Goal: Information Seeking & Learning: Learn about a topic

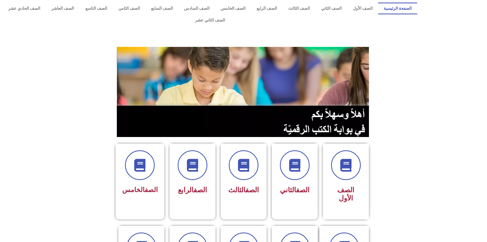
scroll to position [77, 0]
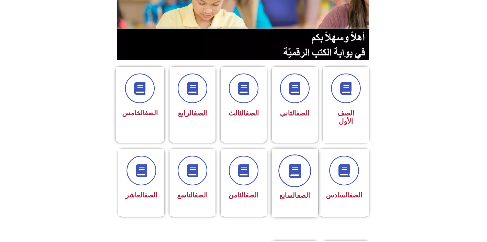
click at [303, 154] on span at bounding box center [295, 170] width 33 height 33
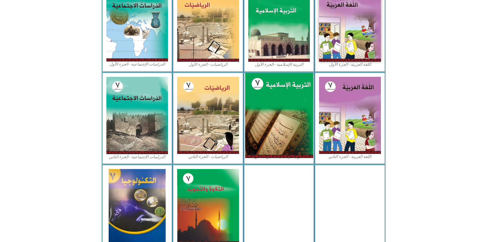
scroll to position [203, 0]
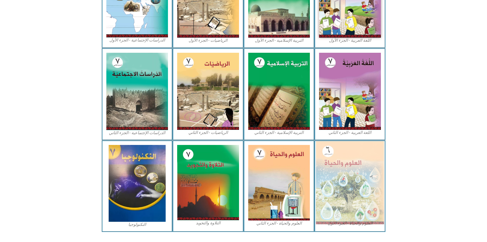
click at [347, 152] on img at bounding box center [350, 182] width 68 height 83
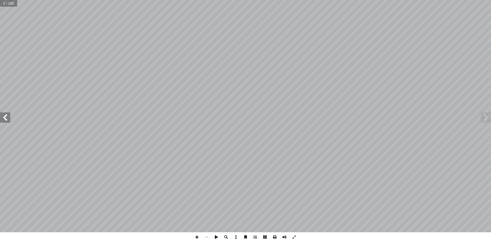
click at [2, 120] on span at bounding box center [5, 117] width 10 height 10
click at [6, 118] on span at bounding box center [5, 117] width 10 height 10
click at [7, 117] on span at bounding box center [5, 117] width 10 height 10
click at [7, 116] on span at bounding box center [5, 117] width 10 height 10
click at [7, 115] on span at bounding box center [5, 117] width 10 height 10
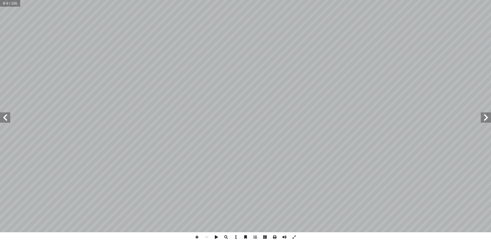
click at [2, 114] on span at bounding box center [5, 117] width 10 height 10
click at [3, 112] on span at bounding box center [5, 117] width 10 height 10
click at [4, 113] on span at bounding box center [5, 117] width 10 height 10
click at [11, 117] on div "10 ــض. ْ ي أ ال� َ طلــق العلمــاء علــى هــذه التفاعــلات بنوعيهــا البنــاء …" at bounding box center [245, 116] width 491 height 232
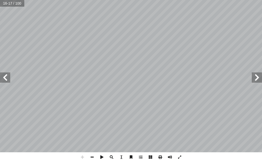
drag, startPoint x: 10, startPoint y: 118, endPoint x: 7, endPoint y: 78, distance: 39.5
click at [9, 81] on div "12 ) 5 نشاط ( يض والتغذية أ نسان في عمليات ال� إ بات والحيوان وال� ّ التكامل بي…" at bounding box center [131, 76] width 262 height 152
click at [6, 78] on span at bounding box center [5, 77] width 10 height 10
click at [261, 74] on span at bounding box center [257, 77] width 10 height 10
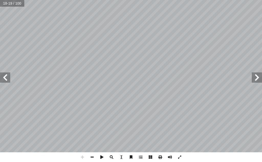
click at [257, 81] on div "14 ) 2 نشاط ( مرحلتي العمرية: سئلة التي تليه: أ جب عن ال� أ ا دناه ثم، أ ا مل ا…" at bounding box center [131, 76] width 262 height 152
click at [257, 77] on span at bounding box center [257, 77] width 10 height 10
click at [94, 156] on span at bounding box center [92, 157] width 10 height 10
click at [84, 157] on span at bounding box center [83, 157] width 10 height 10
click at [6, 73] on span at bounding box center [5, 77] width 10 height 10
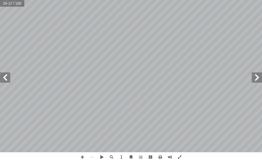
click at [5, 79] on span at bounding box center [5, 77] width 10 height 10
click at [7, 78] on span at bounding box center [5, 77] width 10 height 10
click at [255, 79] on span at bounding box center [257, 77] width 10 height 10
drag, startPoint x: 169, startPoint y: 156, endPoint x: 175, endPoint y: 159, distance: 6.5
click at [175, 159] on div at bounding box center [131, 157] width 107 height 10
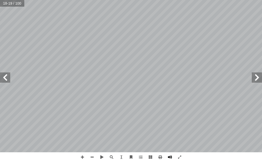
click at [169, 158] on span at bounding box center [170, 157] width 10 height 10
drag, startPoint x: 121, startPoint y: 157, endPoint x: 127, endPoint y: 143, distance: 15.1
click at [121, 155] on span at bounding box center [121, 157] width 10 height 10
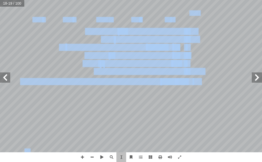
drag, startPoint x: 191, startPoint y: 81, endPoint x: 73, endPoint y: 114, distance: 122.8
click at [73, 114] on div "15 ) 3 نشاط ( جسمي يتغير: تية: آ سئلة ال� أ جب عن ال� أ ا دناه، ثم أ ا مل الشكل…" at bounding box center [107, 33] width 212 height 274
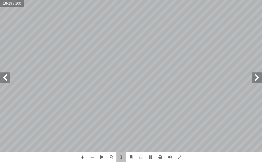
click at [81, 113] on div "15 ) 3 نشاط ( جسمي يتغير: تية: آ سئلة ال� أ جب عن ال� أ ا دناه، ثم أ ا مل الشكل…" at bounding box center [107, 33] width 212 height 274
click at [2, 77] on span at bounding box center [5, 77] width 10 height 10
drag, startPoint x: 178, startPoint y: 98, endPoint x: 132, endPoint y: 114, distance: 48.7
click at [132, 114] on div "16 ) نشاط (٤ تغيرات وسلوكات: تية: آ سئلة ال� أ جب عن ال� أ ا ل الشكل المجاور ثم…" at bounding box center [237, 76] width 212 height 274
click at [163, 99] on div "16 ) نشاط (٤ تغيرات وسلوكات: تية: آ سئلة ال� أ جب عن ال� أ ا ل الشكل المجاور ثم…" at bounding box center [237, 76] width 212 height 274
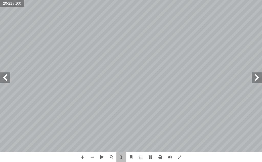
click at [170, 89] on div "16 ) نشاط (٤ تغيرات وسلوكات: تية: آ سئلة ال� أ جب عن ال� أ ا ل الشكل المجاور ثم…" at bounding box center [237, 76] width 212 height 274
click at [174, 84] on div "16 ) نشاط (٤ تغيرات وسلوكات: تية: آ سئلة ال� أ جب عن ال� أ ا ل الشكل المجاور ثم…" at bounding box center [237, 76] width 212 height 274
drag, startPoint x: 195, startPoint y: 67, endPoint x: 169, endPoint y: 58, distance: 27.5
click at [148, 70] on div "16 ) نشاط (٤ تغيرات وسلوكات: تية: آ سئلة ال� أ جب عن ال� أ ا ل الشكل المجاور ثم…" at bounding box center [237, 76] width 212 height 274
click at [187, 45] on div "16 ) نشاط (٤ تغيرات وسلوكات: تية: آ سئلة ال� أ جب عن ال� أ ا ل الشكل المجاور ثم…" at bounding box center [237, 76] width 212 height 274
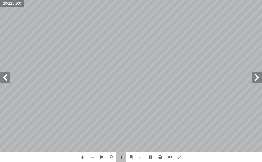
drag, startPoint x: 195, startPoint y: 100, endPoint x: 218, endPoint y: 104, distance: 22.9
click at [174, 96] on div "16 ) نشاط (٤ تغيرات وسلوكات: تية: آ سئلة ال� أ جب عن ال� أ ا ل الشكل المجاور ثم…" at bounding box center [237, 76] width 212 height 274
drag, startPoint x: 253, startPoint y: 100, endPoint x: 236, endPoint y: 78, distance: 26.7
click at [218, 101] on div "16 ) نشاط (٤ تغيرات وسلوكات: تية: آ سئلة ال� أ جب عن ال� أ ا ل الشكل المجاور ثم…" at bounding box center [237, 76] width 212 height 274
drag, startPoint x: 238, startPoint y: 50, endPoint x: 201, endPoint y: 49, distance: 37.1
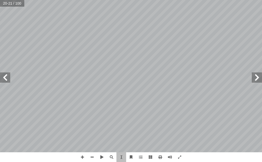
click at [188, 69] on div "16 ) نشاط (٤ تغيرات وسلوكات: تية: آ سئلة ال� أ جب عن ال� أ ا ل الشكل المجاور ثم…" at bounding box center [237, 76] width 212 height 274
click at [5, 77] on span at bounding box center [5, 77] width 10 height 10
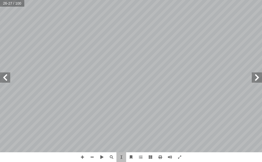
click at [5, 77] on span at bounding box center [5, 77] width 10 height 10
drag, startPoint x: 157, startPoint y: 77, endPoint x: 52, endPoint y: 80, distance: 105.0
click at [131, 76] on div "28 سئلة الوحدة أ ا جابة الصحيحة لكل مما يلي: إ ضع دائرة حول رمز ال� ول- أ السؤا…" at bounding box center [131, 76] width 0 height 0
click at [139, 104] on div "28 سئلة الوحدة أ ا جابة الصحيحة لكل مما يلي: إ ضع دائرة حول رمز ال� ول- أ السؤا…" at bounding box center [237, 76] width 212 height 274
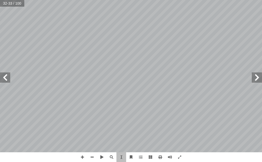
click at [138, 105] on div "28 سئلة الوحدة أ ا جابة الصحيحة لكل مما يلي: إ ضع دائرة حول رمز ال� ول- أ السؤا…" at bounding box center [237, 76] width 212 height 274
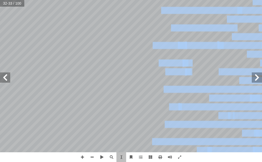
drag, startPoint x: 142, startPoint y: 96, endPoint x: 123, endPoint y: 94, distance: 19.3
click at [131, 76] on div "28 سئلة الوحدة أ ا جابة الصحيحة لكل مما يلي: إ ضع دائرة حول رمز ال� ول- أ السؤا…" at bounding box center [131, 76] width 0 height 0
click at [91, 158] on span at bounding box center [92, 157] width 10 height 10
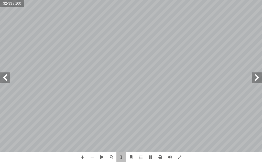
click at [144, 130] on div "28 سئلة الوحدة أ ا جابة الصحيحة لكل مما يلي: إ ضع دائرة حول رمز ال� ول- أ السؤا…" at bounding box center [184, 76] width 106 height 137
click at [169, 115] on span "كسيد الكربون من جسم ال�" at bounding box center [184, 113] width 30 height 3
drag, startPoint x: 206, startPoint y: 40, endPoint x: 230, endPoint y: 117, distance: 80.8
click at [215, 52] on div "28 سئلة الوحدة أ ا جابة الصحيحة لكل مما يلي: إ ضع دائرة حول رمز ال� ول- أ السؤا…" at bounding box center [184, 76] width 106 height 137
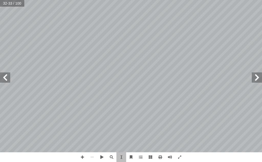
click at [236, 106] on div "28 سئلة الوحدة أ ا جابة الصحيحة لكل مما يلي: إ ضع دائرة حول رمز ال� ول- أ السؤا…" at bounding box center [184, 76] width 106 height 137
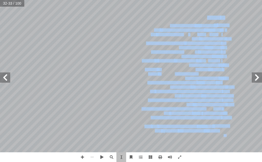
drag, startPoint x: 123, startPoint y: 51, endPoint x: 139, endPoint y: 50, distance: 16.4
click at [131, 76] on div "28 سئلة الوحدة أ ا جابة الصحيحة لكل مما يلي: إ ضع دائرة حول رمز ال� ول- أ السؤا…" at bounding box center [131, 76] width 0 height 0
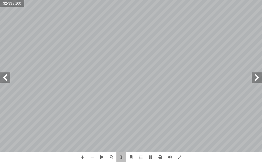
click at [139, 50] on div "28 سئلة الوحدة أ ا جابة الصحيحة لكل مما يلي: إ ضع دائرة حول رمز ال� ول- أ السؤا…" at bounding box center [184, 76] width 106 height 137
click at [83, 156] on span at bounding box center [83, 157] width 10 height 10
drag, startPoint x: 191, startPoint y: 102, endPoint x: 152, endPoint y: 93, distance: 40.5
click at [152, 93] on div "28 سئلة الوحدة أ ا جابة الصحيحة لكل مما يلي: إ ضع دائرة حول رمز ال� ول- أ السؤا…" at bounding box center [237, 76] width 212 height 274
drag, startPoint x: 178, startPoint y: 95, endPoint x: 172, endPoint y: 92, distance: 6.8
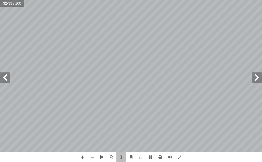
click at [147, 94] on div "28 سئلة الوحدة أ ا جابة الصحيحة لكل مما يلي: إ ضع دائرة حول رمز ال� ول- أ السؤا…" at bounding box center [237, 76] width 212 height 274
click at [221, 87] on span "كسجين. ج- الغلوكوز. د- الكحول." at bounding box center [220, 89] width 113 height 7
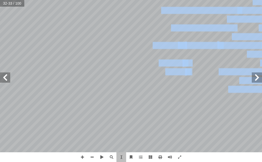
drag, startPoint x: 221, startPoint y: 87, endPoint x: 188, endPoint y: 93, distance: 34.1
click at [194, 93] on span "كسجين. ج- الغلوكوز. د- الكحول." at bounding box center [220, 89] width 113 height 7
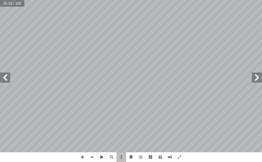
drag, startPoint x: 158, startPoint y: 100, endPoint x: 155, endPoint y: 97, distance: 4.0
click at [157, 99] on div "28 سئلة الوحدة أ ا جابة الصحيحة لكل مما يلي: إ ضع دائرة حول رمز ال� ول- أ السؤا…" at bounding box center [237, 76] width 212 height 274
click at [85, 154] on span at bounding box center [83, 157] width 10 height 10
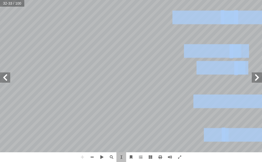
drag, startPoint x: 152, startPoint y: 120, endPoint x: 132, endPoint y: 126, distance: 20.7
click at [131, 76] on div "28 سئلة الوحدة أ ا جابة الصحيحة لكل مما يلي: إ ضع دائرة حول رمز ال� ول- أ السؤا…" at bounding box center [131, 76] width 0 height 0
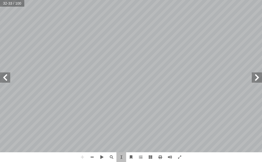
click at [120, 158] on span at bounding box center [121, 157] width 10 height 10
click at [94, 159] on span at bounding box center [92, 157] width 10 height 10
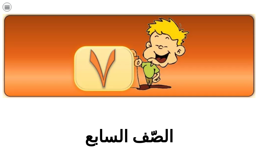
scroll to position [234, 0]
